Goal: Book appointment/travel/reservation

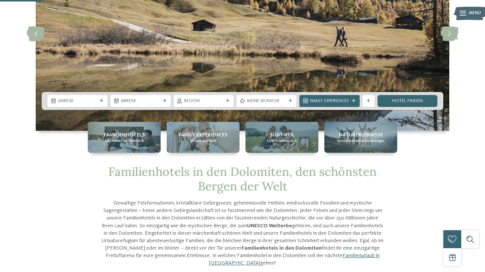
scroll to position [78, 0]
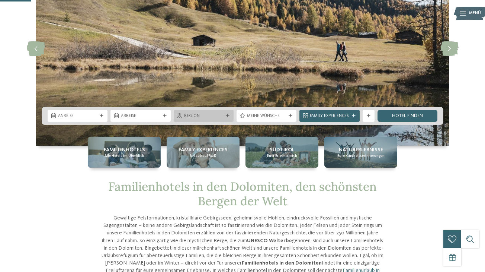
click at [225, 116] on div at bounding box center [228, 116] width 6 height 4
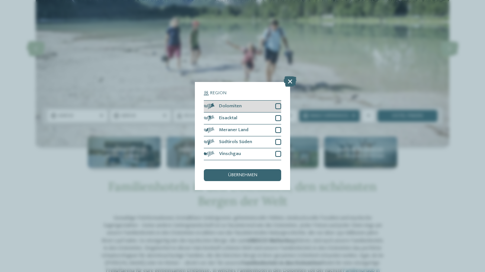
click at [278, 104] on div at bounding box center [278, 106] width 6 height 6
click at [249, 174] on span "übernehmen" at bounding box center [242, 175] width 29 height 5
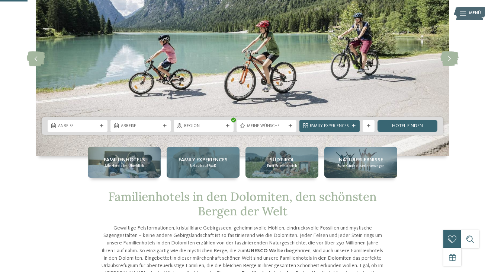
scroll to position [54, 0]
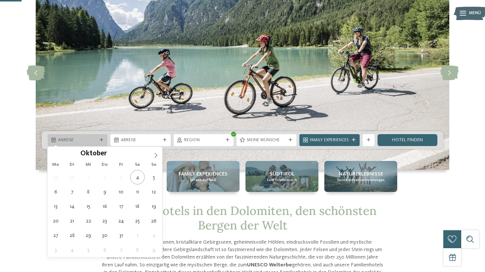
click at [105, 141] on div "Anreise" at bounding box center [78, 140] width 60 height 12
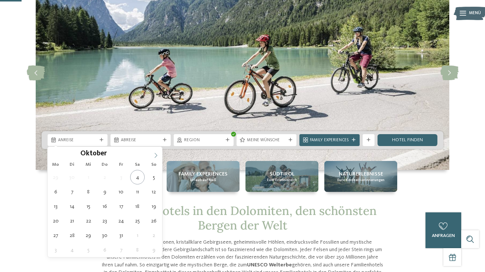
click at [154, 153] on icon at bounding box center [155, 155] width 5 height 5
type input "****"
click at [154, 153] on icon at bounding box center [155, 155] width 5 height 5
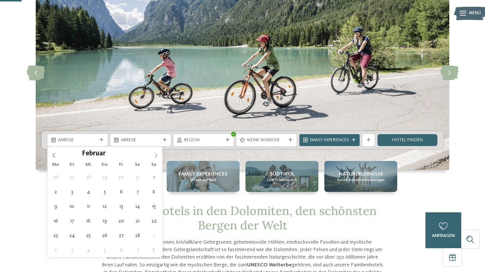
click at [154, 153] on icon at bounding box center [155, 155] width 5 height 5
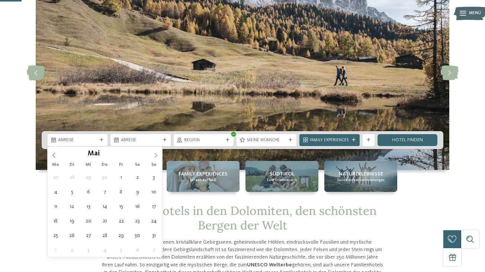
click at [153, 153] on icon at bounding box center [155, 155] width 5 height 5
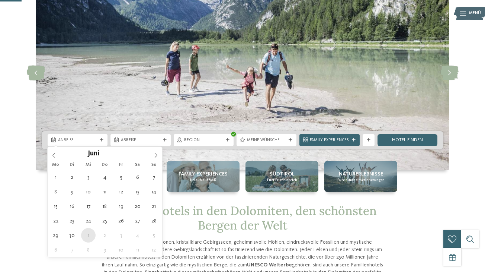
type div "01.07.2026"
type input "****"
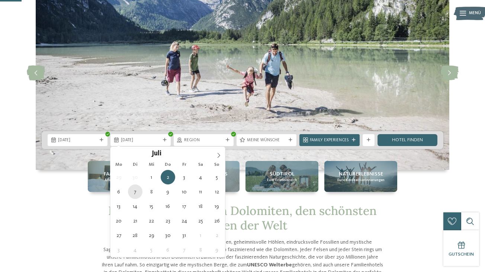
type div "07.07.2026"
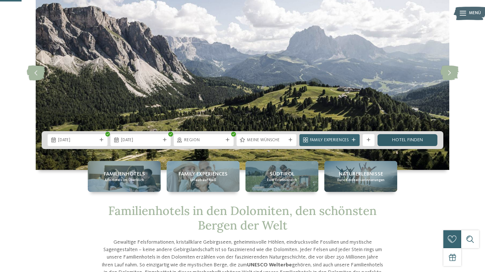
click at [416, 139] on link "Hotel finden" at bounding box center [408, 140] width 60 height 12
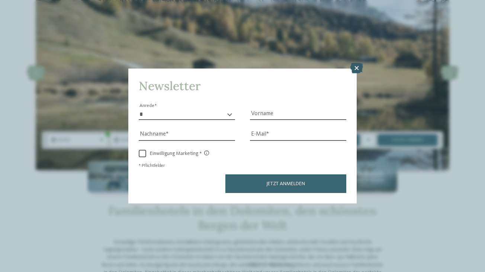
click at [361, 71] on icon at bounding box center [356, 68] width 13 height 10
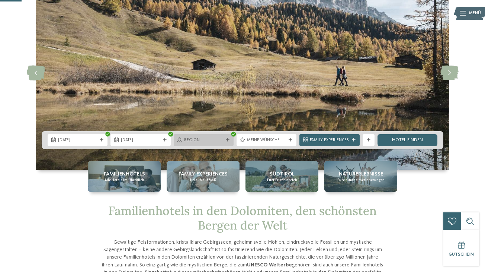
click at [226, 139] on icon at bounding box center [228, 140] width 4 height 4
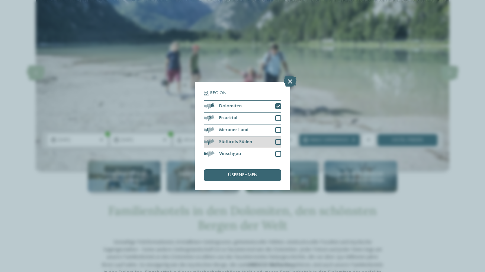
click at [280, 143] on div at bounding box center [278, 142] width 6 height 6
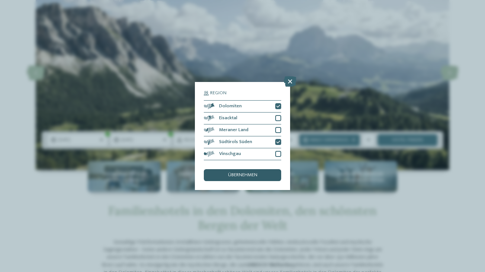
click at [243, 176] on span "übernehmen" at bounding box center [242, 175] width 29 height 5
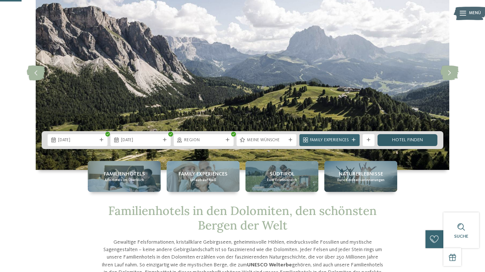
click at [400, 142] on link "Hotel finden" at bounding box center [408, 140] width 60 height 12
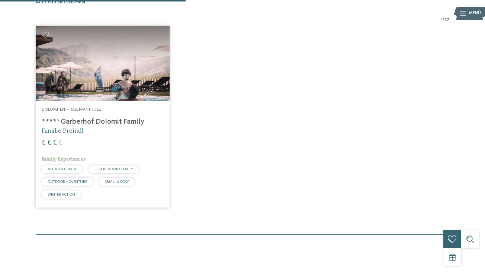
scroll to position [184, 0]
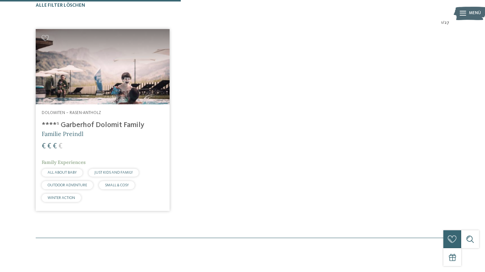
click at [78, 115] on span "Dolomiten – Rasen-Antholz" at bounding box center [72, 112] width 60 height 4
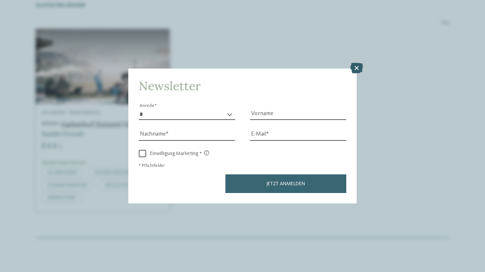
click at [357, 68] on icon at bounding box center [356, 68] width 13 height 10
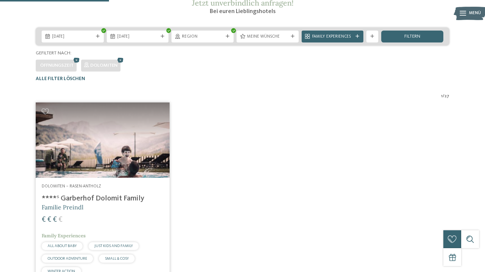
scroll to position [111, 0]
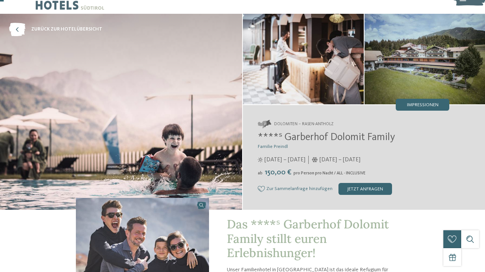
scroll to position [16, 0]
drag, startPoint x: 334, startPoint y: 124, endPoint x: 299, endPoint y: 128, distance: 34.8
click at [299, 128] on address "Dolomiten – Rasen-Antholz" at bounding box center [354, 124] width 192 height 8
drag, startPoint x: 335, startPoint y: 127, endPoint x: 295, endPoint y: 128, distance: 40.2
click at [295, 128] on address "Dolomiten – Rasen-Antholz" at bounding box center [354, 124] width 192 height 8
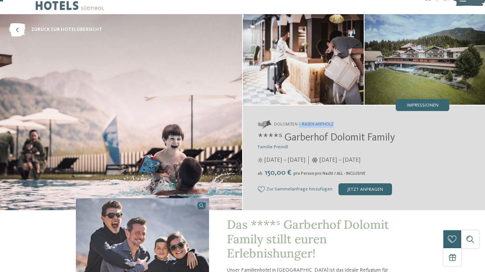
click at [311, 126] on span "Dolomiten – Rasen-Antholz" at bounding box center [304, 125] width 60 height 6
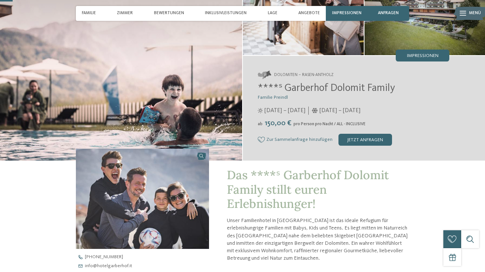
scroll to position [65, 0]
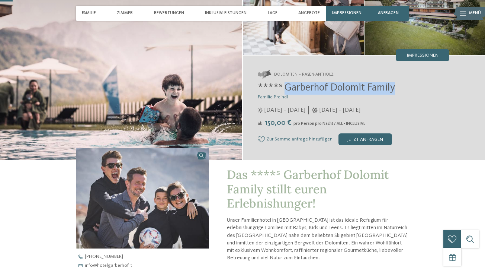
drag, startPoint x: 399, startPoint y: 89, endPoint x: 282, endPoint y: 90, distance: 117.6
click at [282, 90] on h2 "****ˢ Garberhof Dolomit Family" at bounding box center [354, 88] width 192 height 13
copy span "Garberhof Dolomit Family"
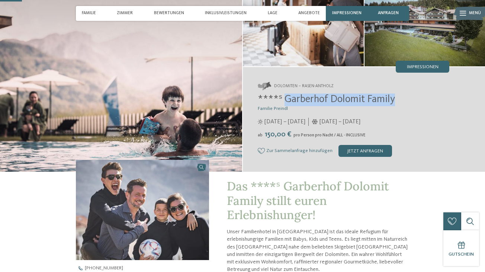
scroll to position [0, 0]
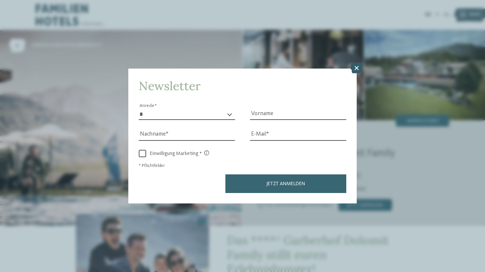
click at [352, 67] on icon at bounding box center [356, 68] width 13 height 10
